Goal: Task Accomplishment & Management: Manage account settings

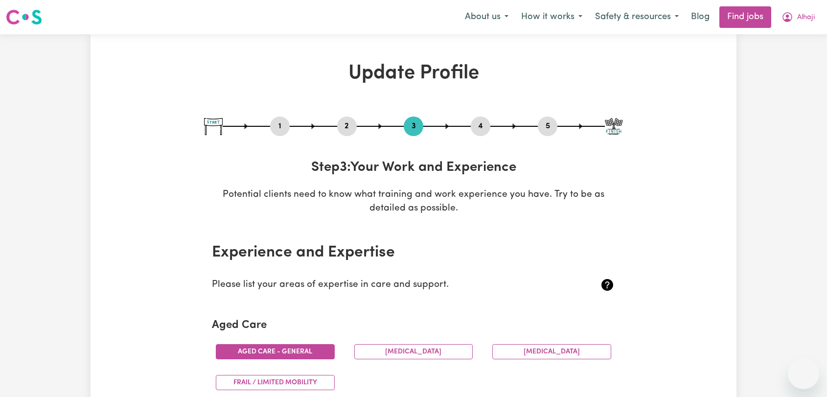
select select "2020"
select select "2025"
select select "2023"
select select "2019"
select select "2020"
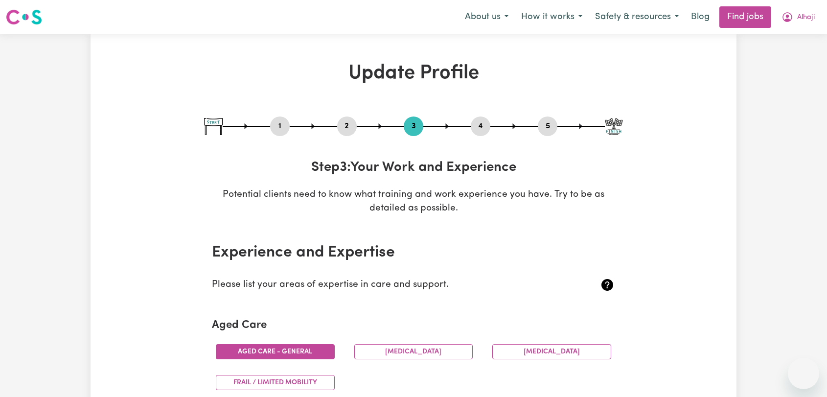
select select "Certificate III (Individual Support)"
click at [806, 12] on span "Alhaji" at bounding box center [806, 17] width 18 height 11
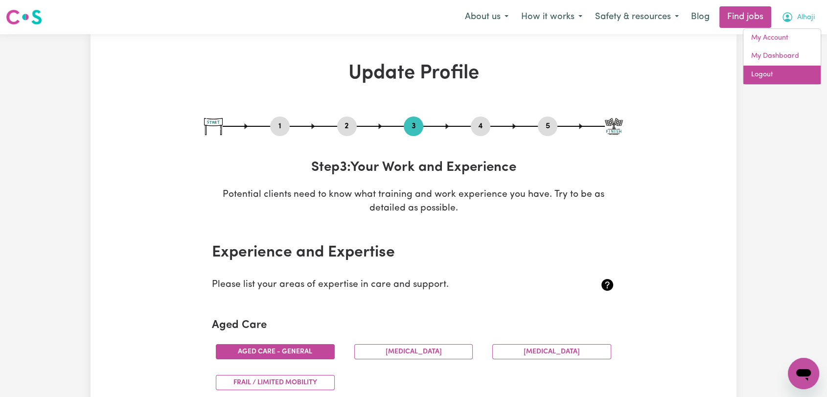
click at [772, 80] on link "Logout" at bounding box center [781, 75] width 77 height 19
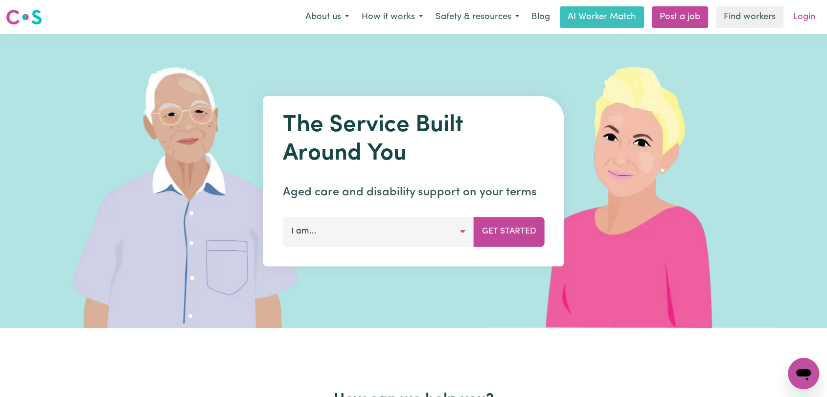
click at [801, 23] on link "Login" at bounding box center [804, 17] width 34 height 22
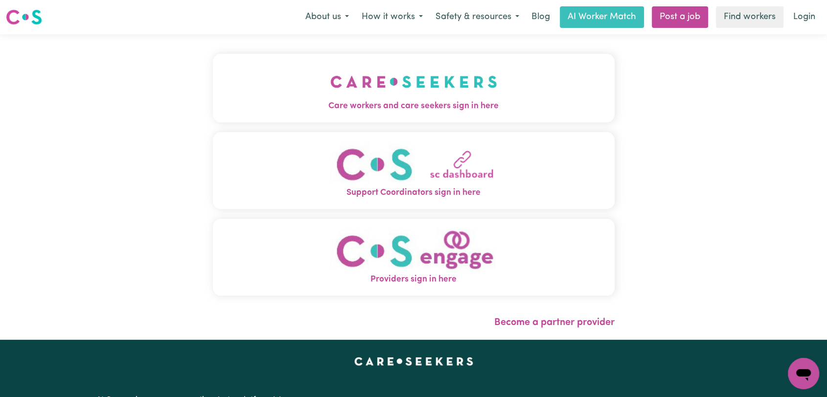
click at [275, 99] on button "Care workers and care seekers sign in here" at bounding box center [414, 88] width 402 height 68
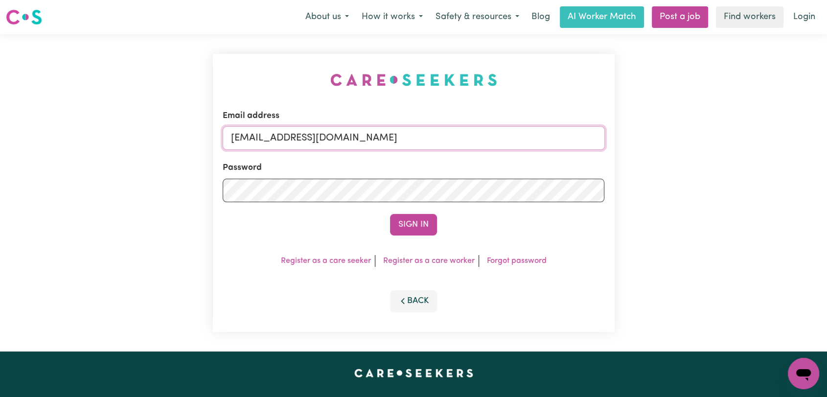
drag, startPoint x: 412, startPoint y: 130, endPoint x: 414, endPoint y: 138, distance: 8.1
click at [413, 130] on input "[EMAIL_ADDRESS][DOMAIN_NAME]" at bounding box center [414, 137] width 382 height 23
drag, startPoint x: 282, startPoint y: 141, endPoint x: 421, endPoint y: 134, distance: 138.6
click at [421, 134] on input "Superuser~[EMAIL_ADDRESS][DOMAIN_NAME]" at bounding box center [414, 137] width 382 height 23
click at [286, 134] on input "Superuser~ [PERSON_NAME][EMAIL_ADDRESS][DOMAIN_NAME]" at bounding box center [414, 137] width 382 height 23
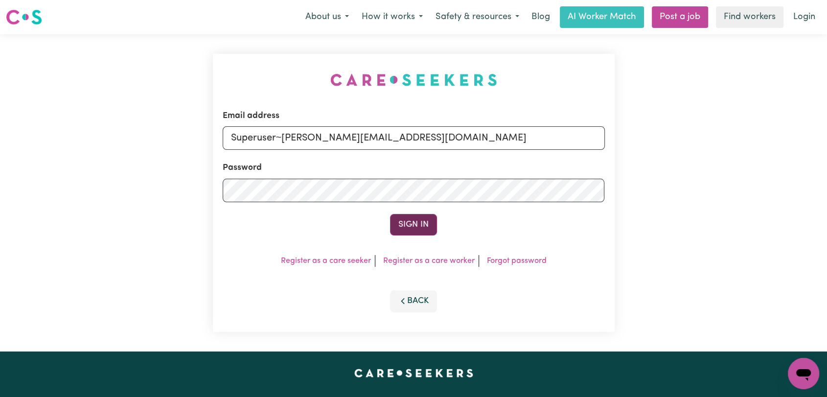
type input "Superuser~[PERSON_NAME][EMAIL_ADDRESS][DOMAIN_NAME]"
click at [395, 222] on button "Sign In" at bounding box center [413, 225] width 47 height 22
